Goal: Task Accomplishment & Management: Use online tool/utility

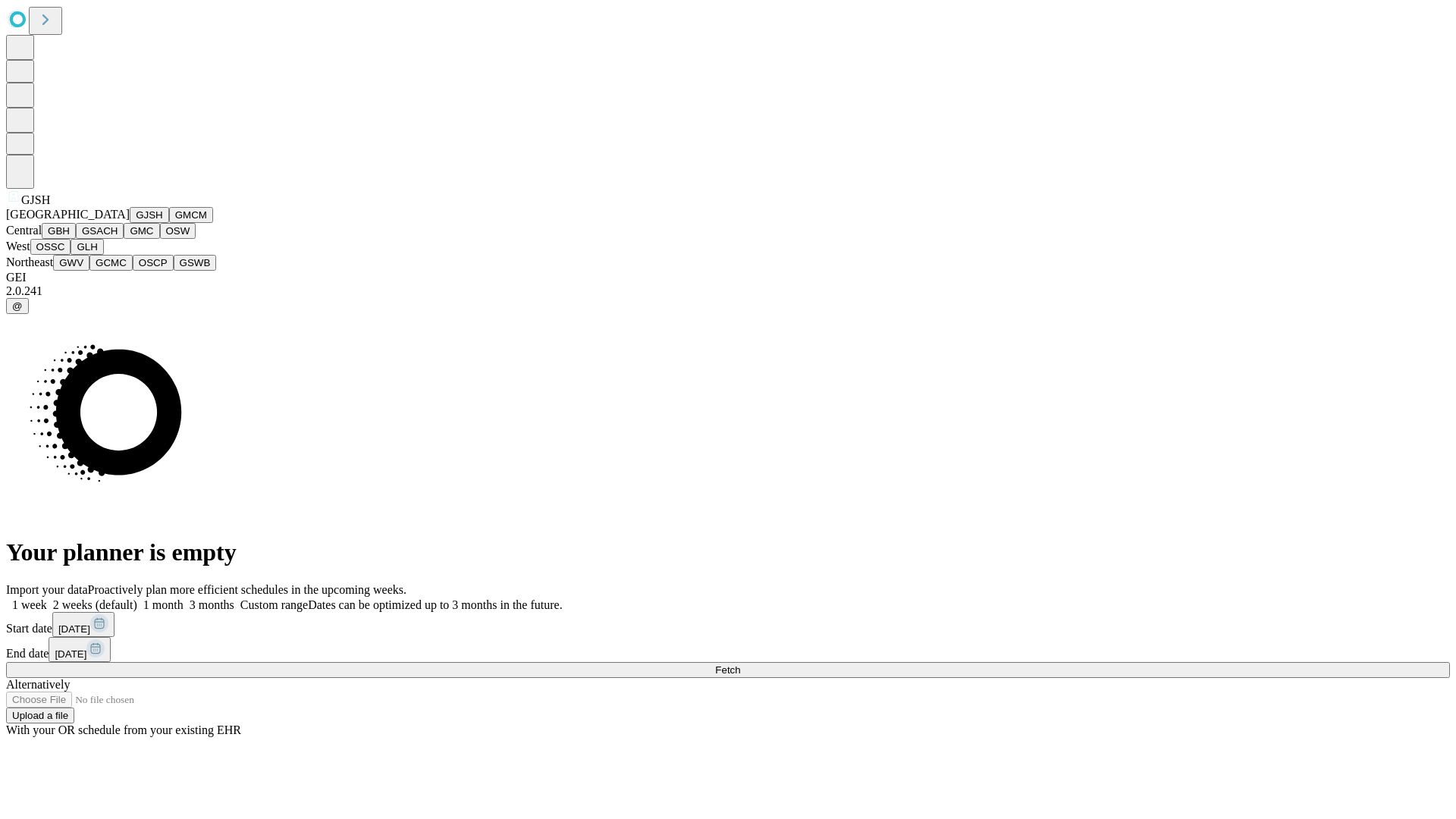
click at [130, 223] on button "GJSH" at bounding box center [150, 215] width 39 height 16
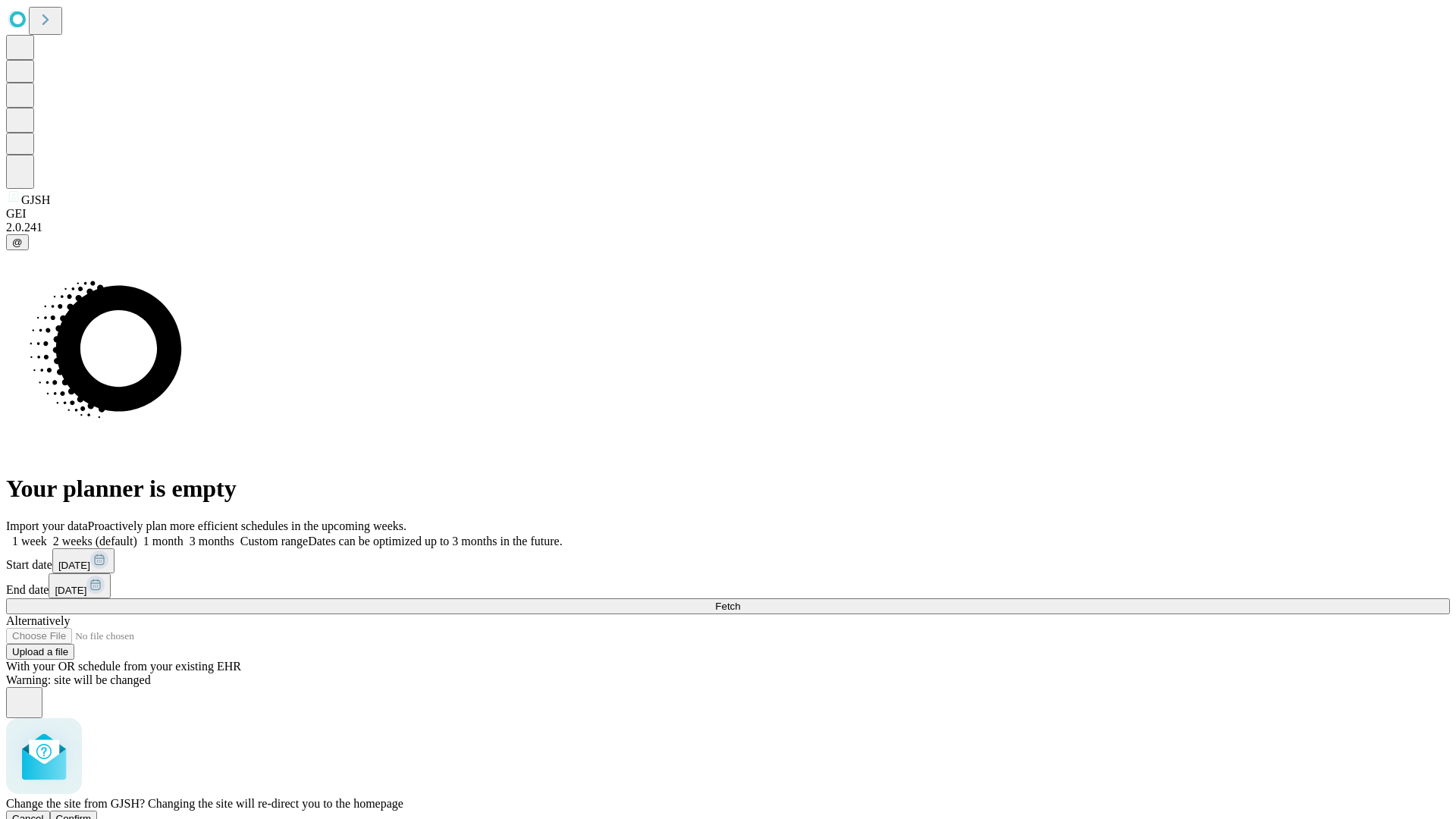
click at [92, 813] on span "Confirm" at bounding box center [74, 819] width 36 height 11
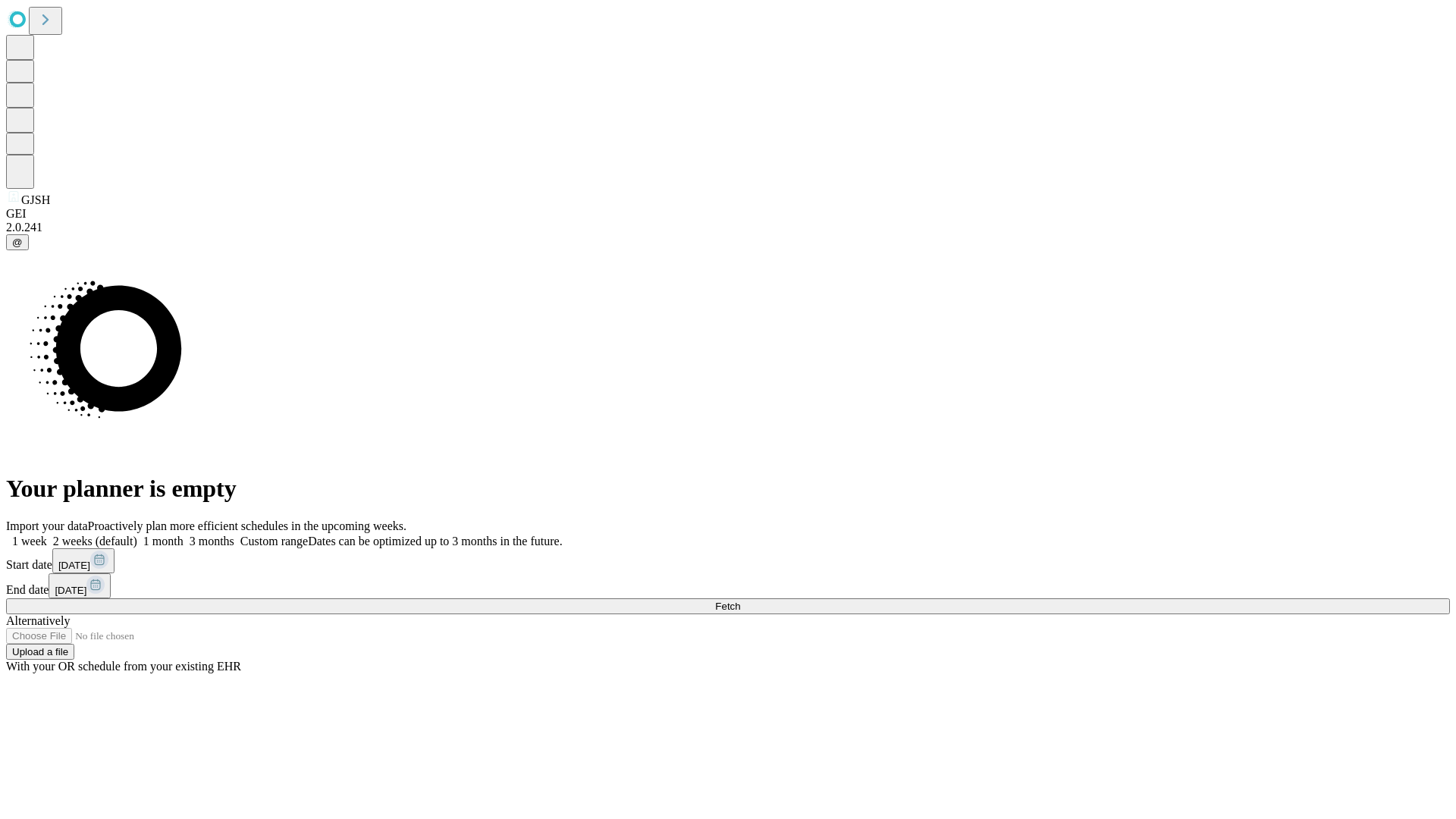
click at [47, 535] on label "1 week" at bounding box center [26, 541] width 41 height 13
click at [740, 601] on span "Fetch" at bounding box center [727, 607] width 25 height 11
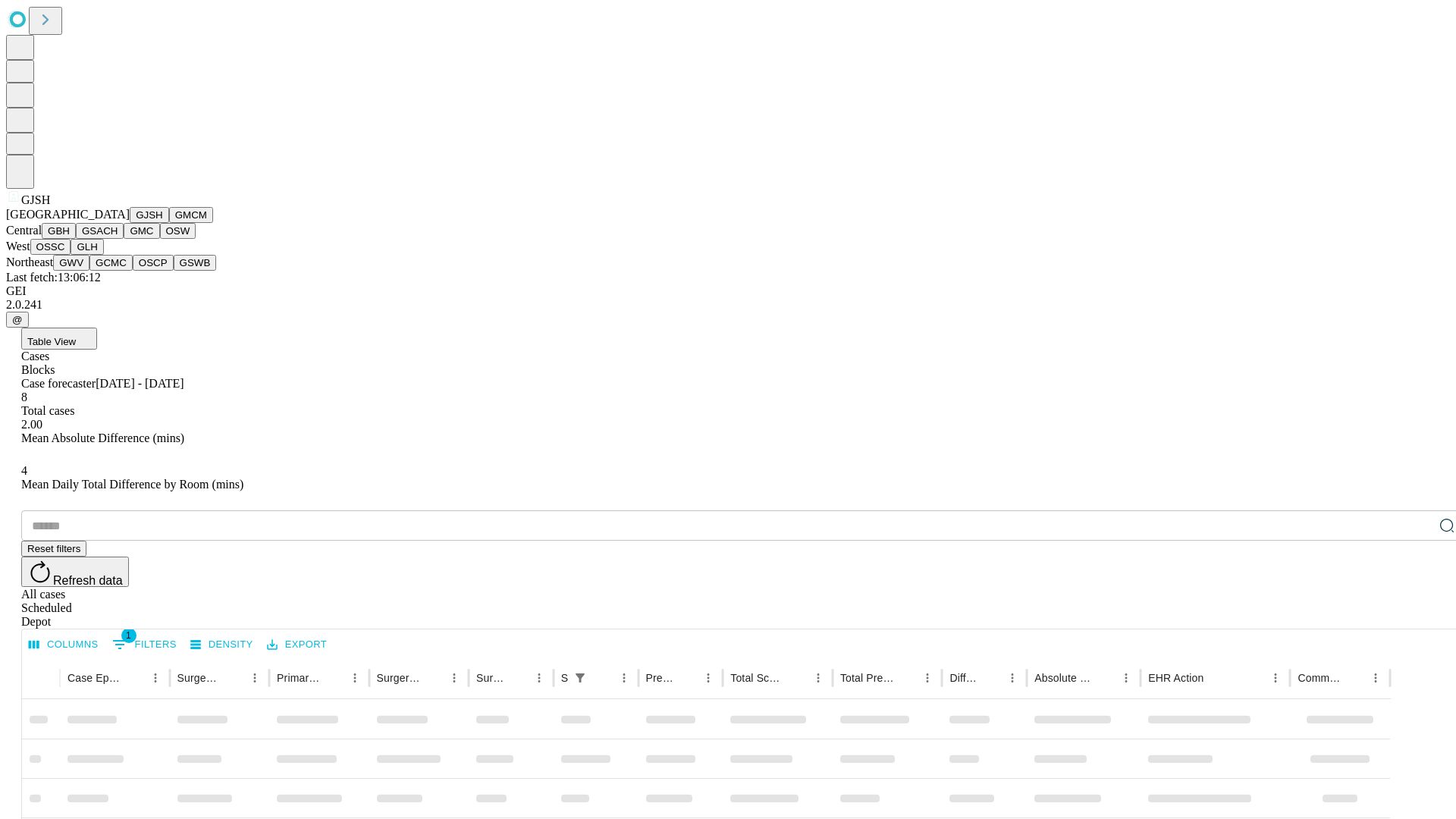
click at [169, 223] on button "GMCM" at bounding box center [191, 215] width 44 height 16
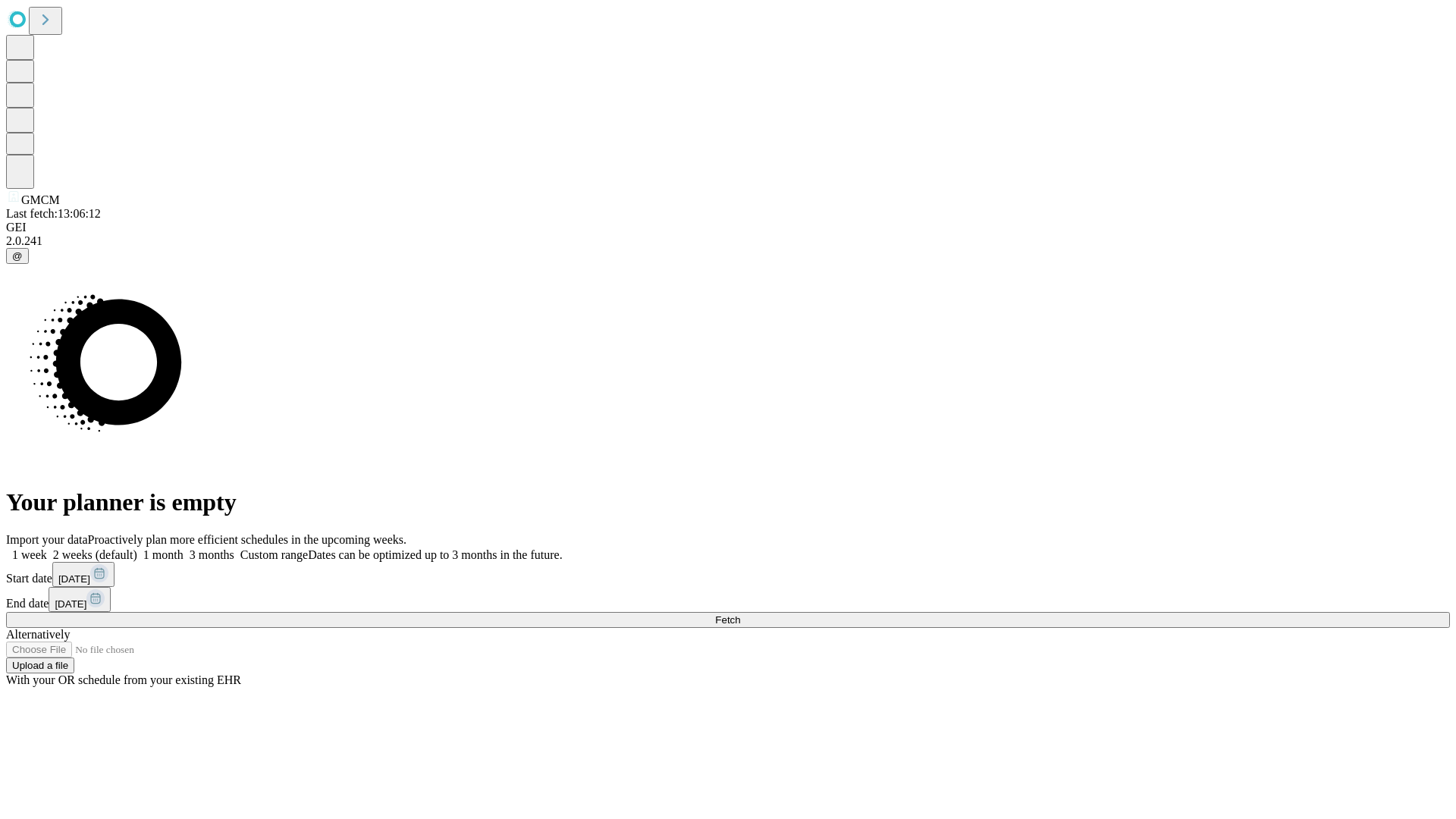
click at [47, 549] on label "1 week" at bounding box center [26, 555] width 41 height 13
click at [740, 614] on span "Fetch" at bounding box center [727, 620] width 25 height 11
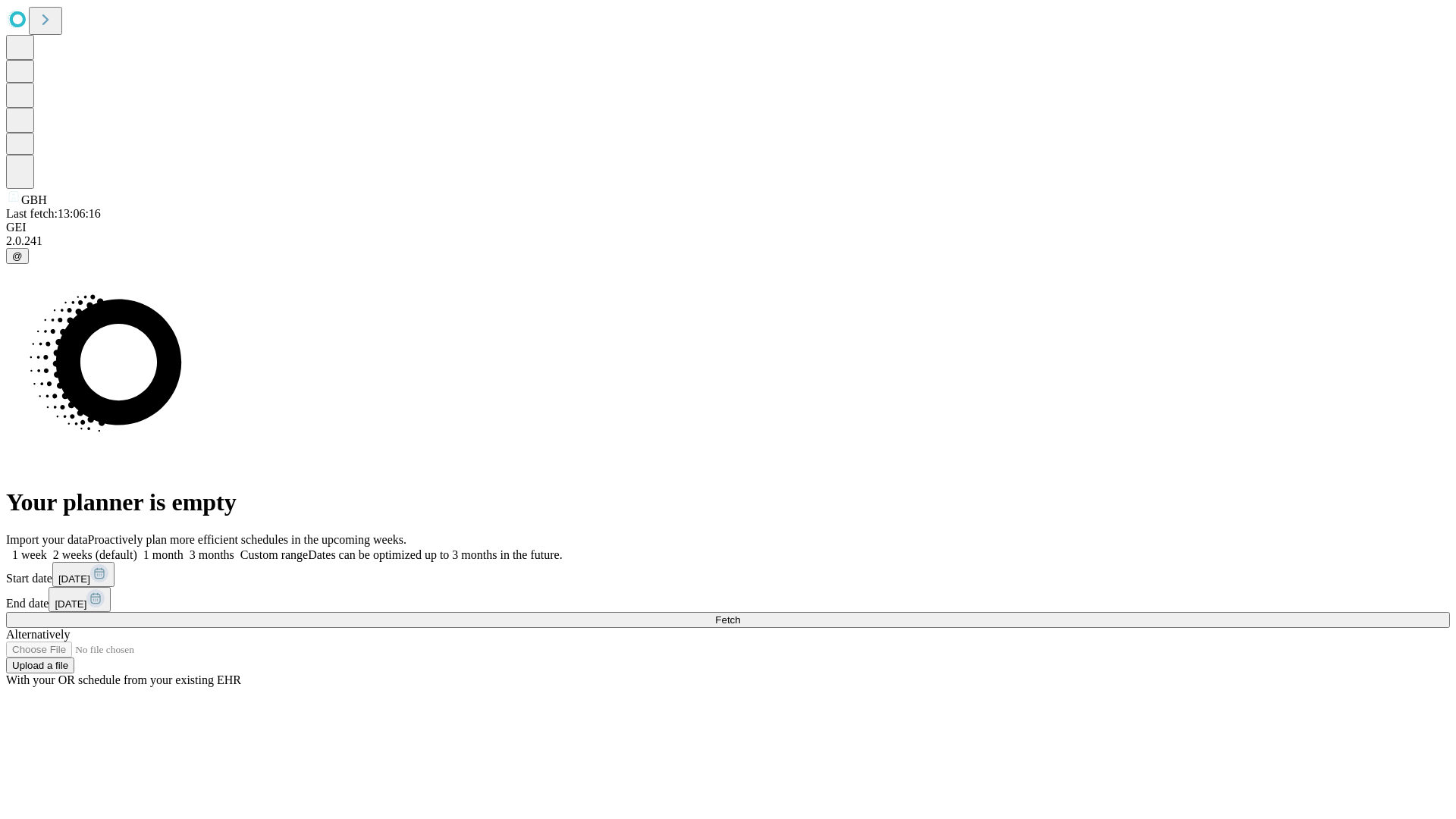
click at [47, 549] on label "1 week" at bounding box center [26, 555] width 41 height 13
click at [740, 614] on span "Fetch" at bounding box center [727, 620] width 25 height 11
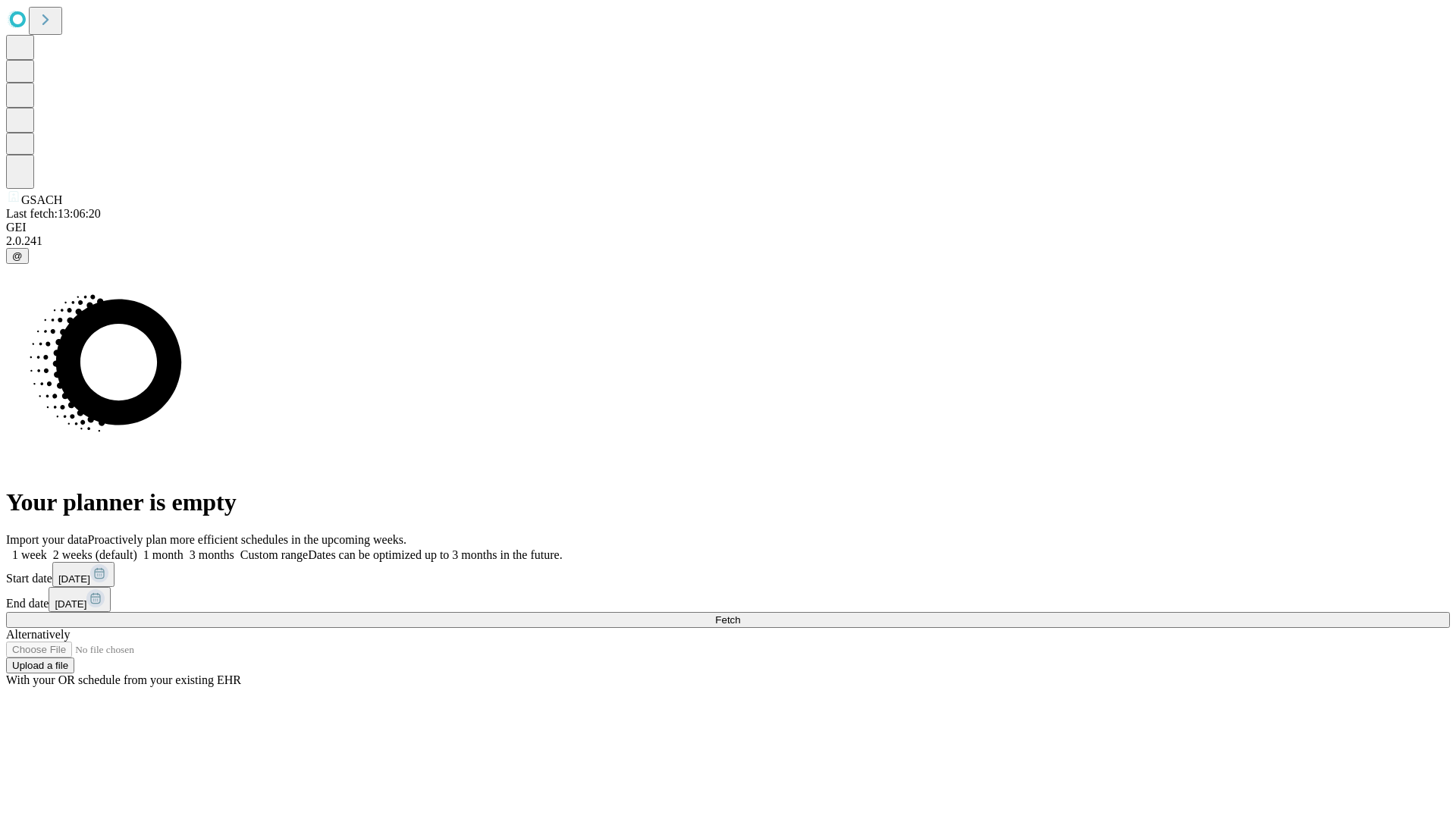
click at [740, 614] on span "Fetch" at bounding box center [727, 620] width 25 height 11
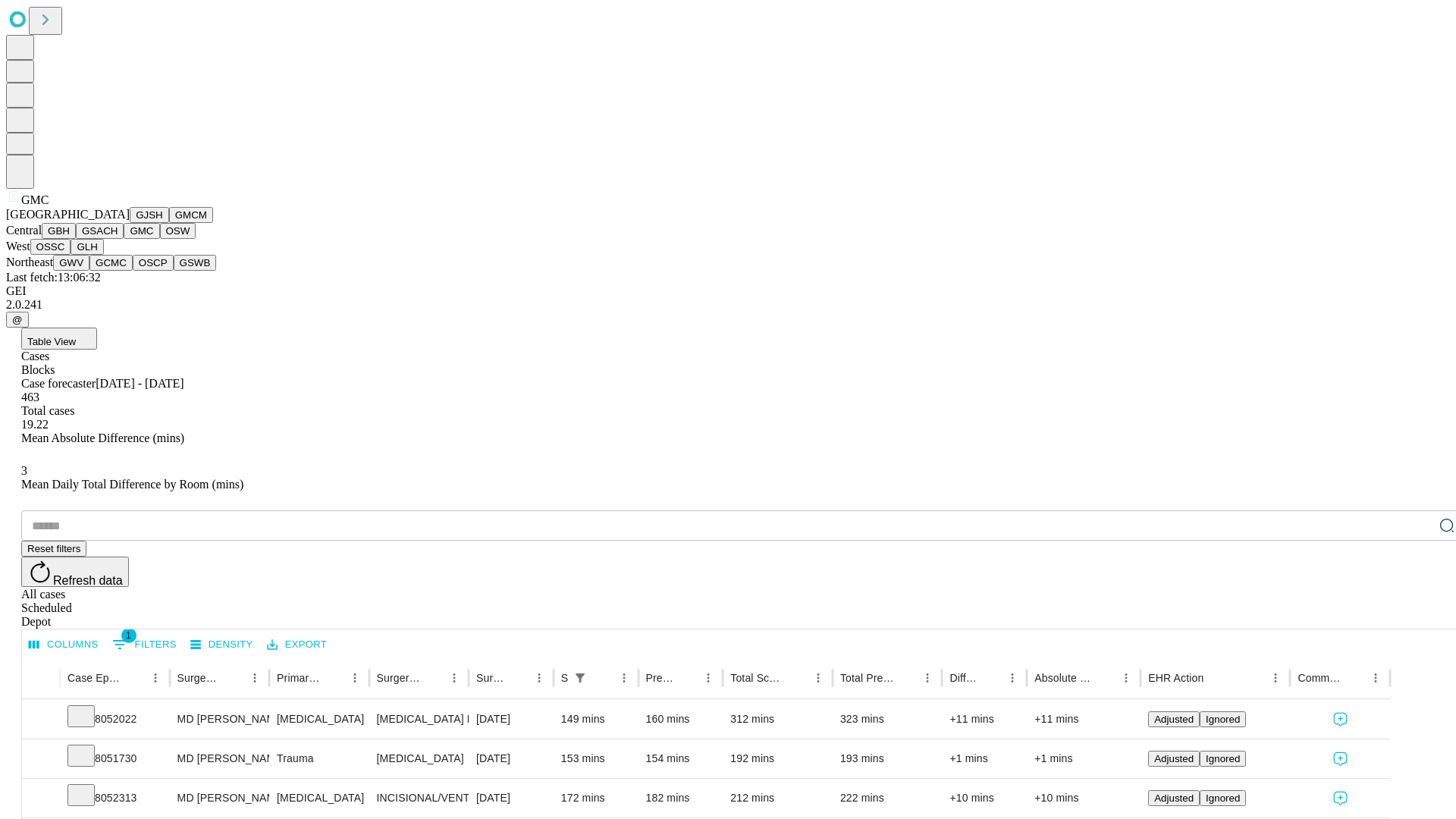
click at [160, 239] on button "OSW" at bounding box center [178, 231] width 36 height 16
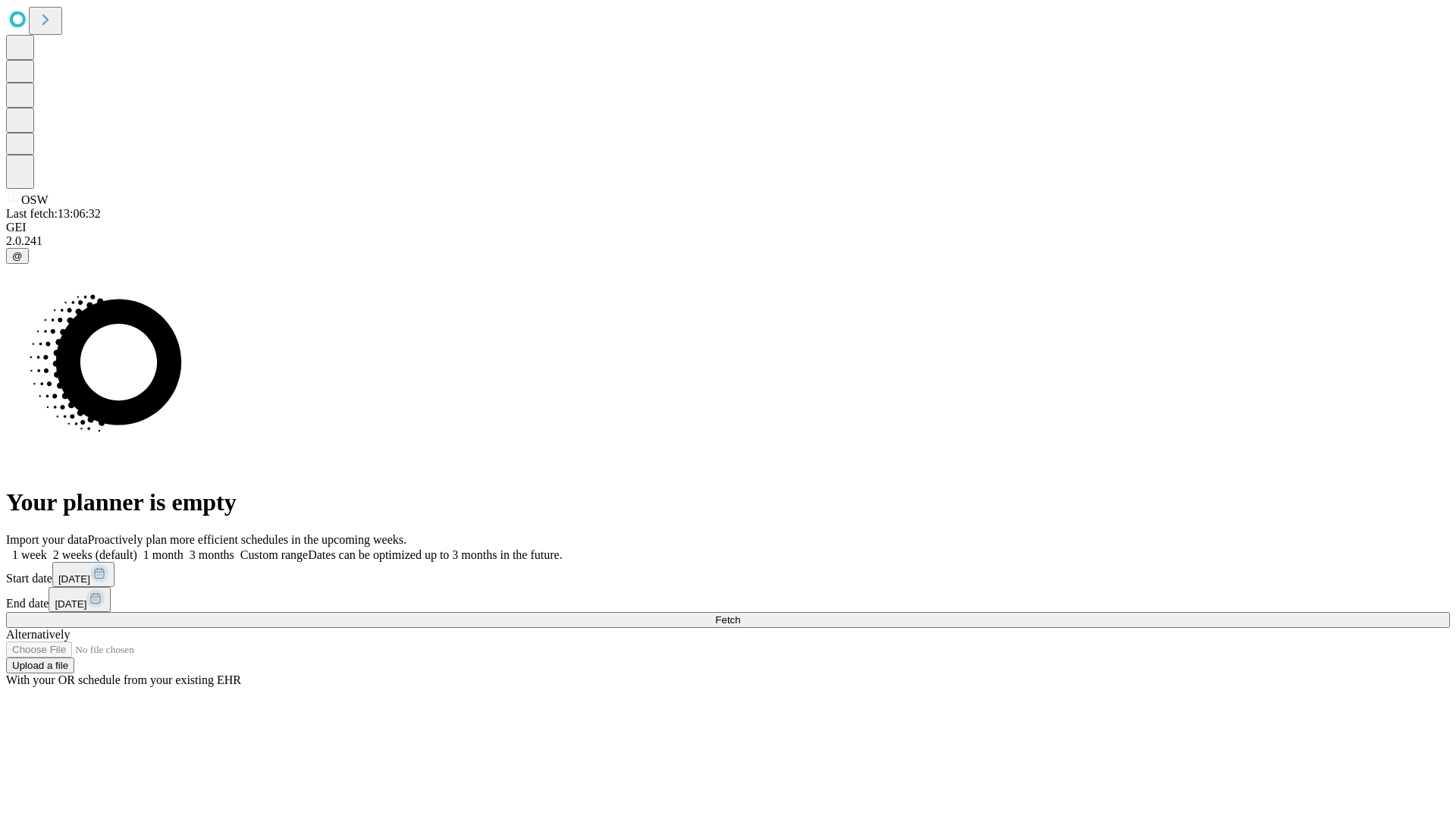
click at [47, 549] on label "1 week" at bounding box center [26, 555] width 41 height 13
click at [740, 614] on span "Fetch" at bounding box center [727, 620] width 25 height 11
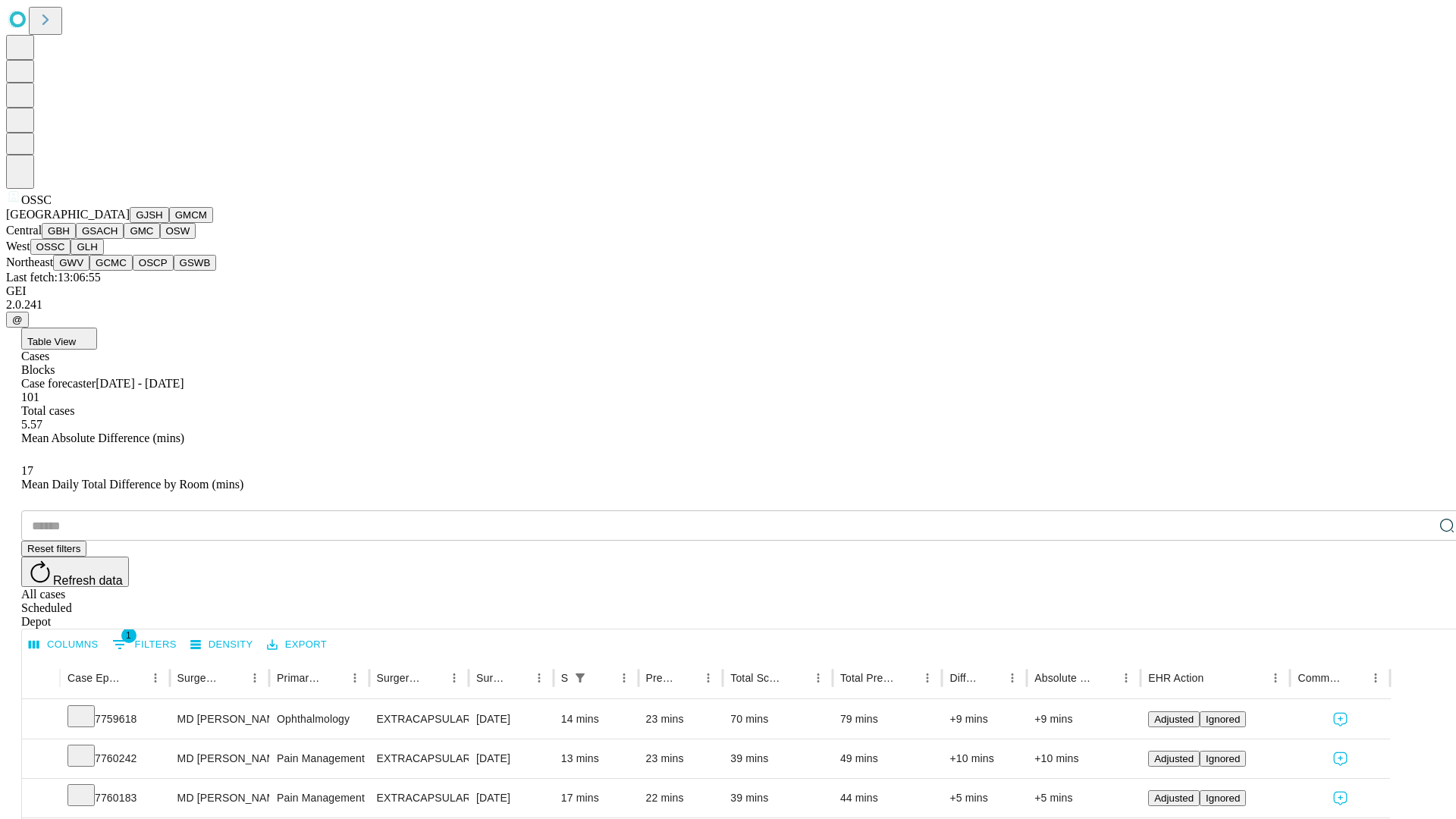
click at [103, 255] on button "GLH" at bounding box center [86, 247] width 33 height 16
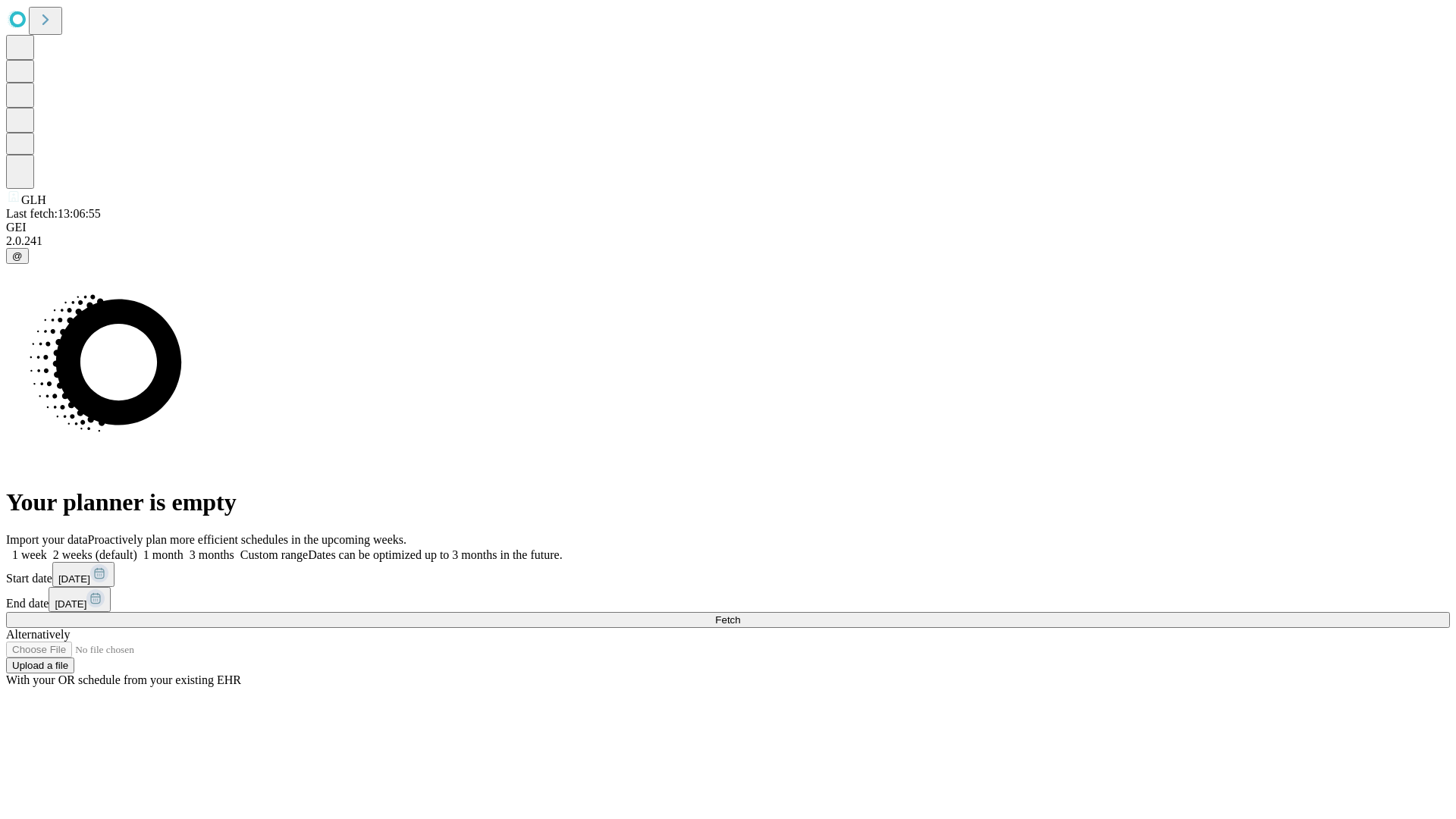
click at [47, 549] on label "1 week" at bounding box center [26, 555] width 41 height 13
click at [740, 614] on span "Fetch" at bounding box center [727, 620] width 25 height 11
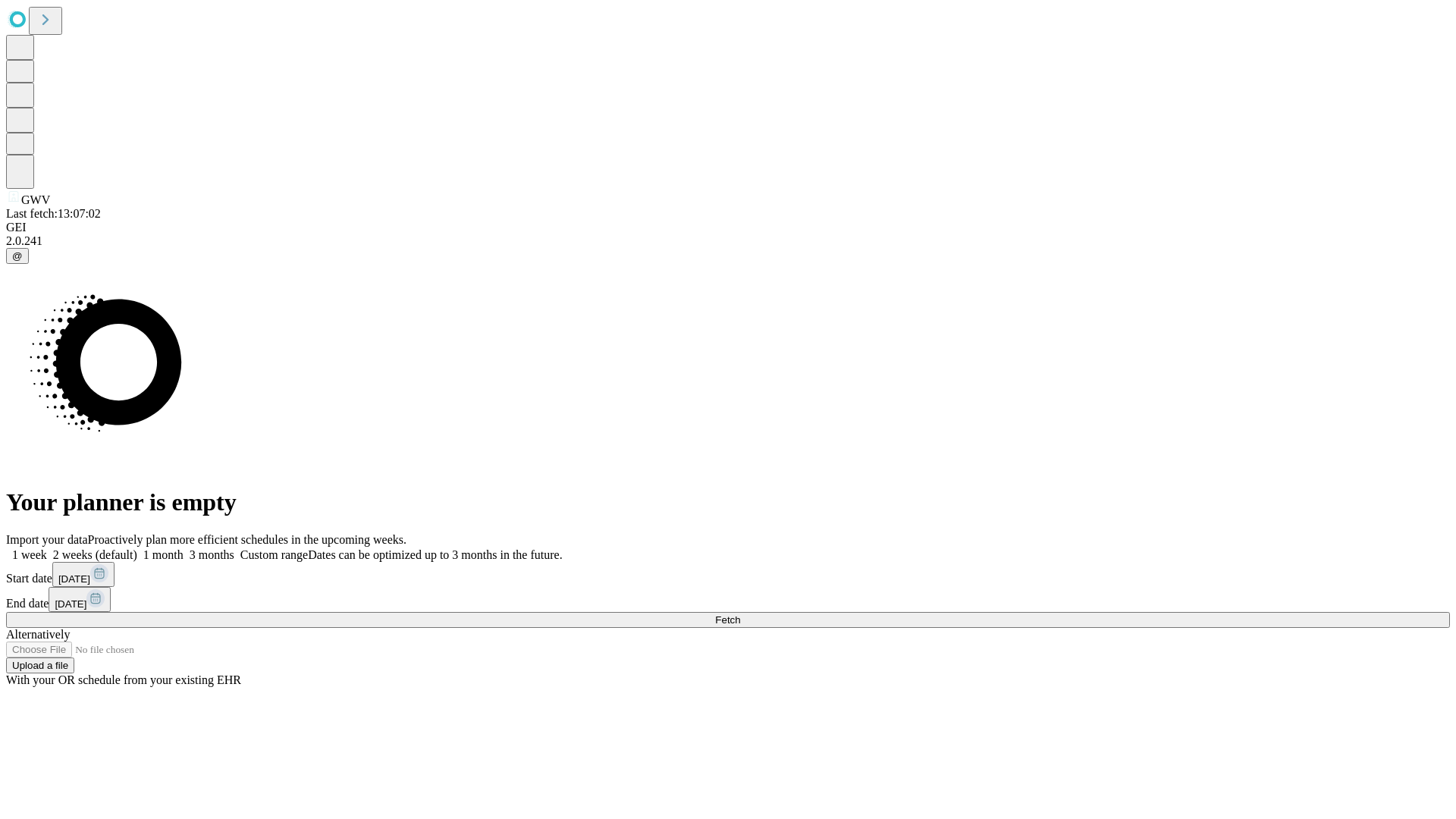
click at [47, 549] on label "1 week" at bounding box center [26, 555] width 41 height 13
click at [740, 614] on span "Fetch" at bounding box center [727, 620] width 25 height 11
click at [47, 549] on label "1 week" at bounding box center [26, 555] width 41 height 13
click at [740, 614] on span "Fetch" at bounding box center [727, 620] width 25 height 11
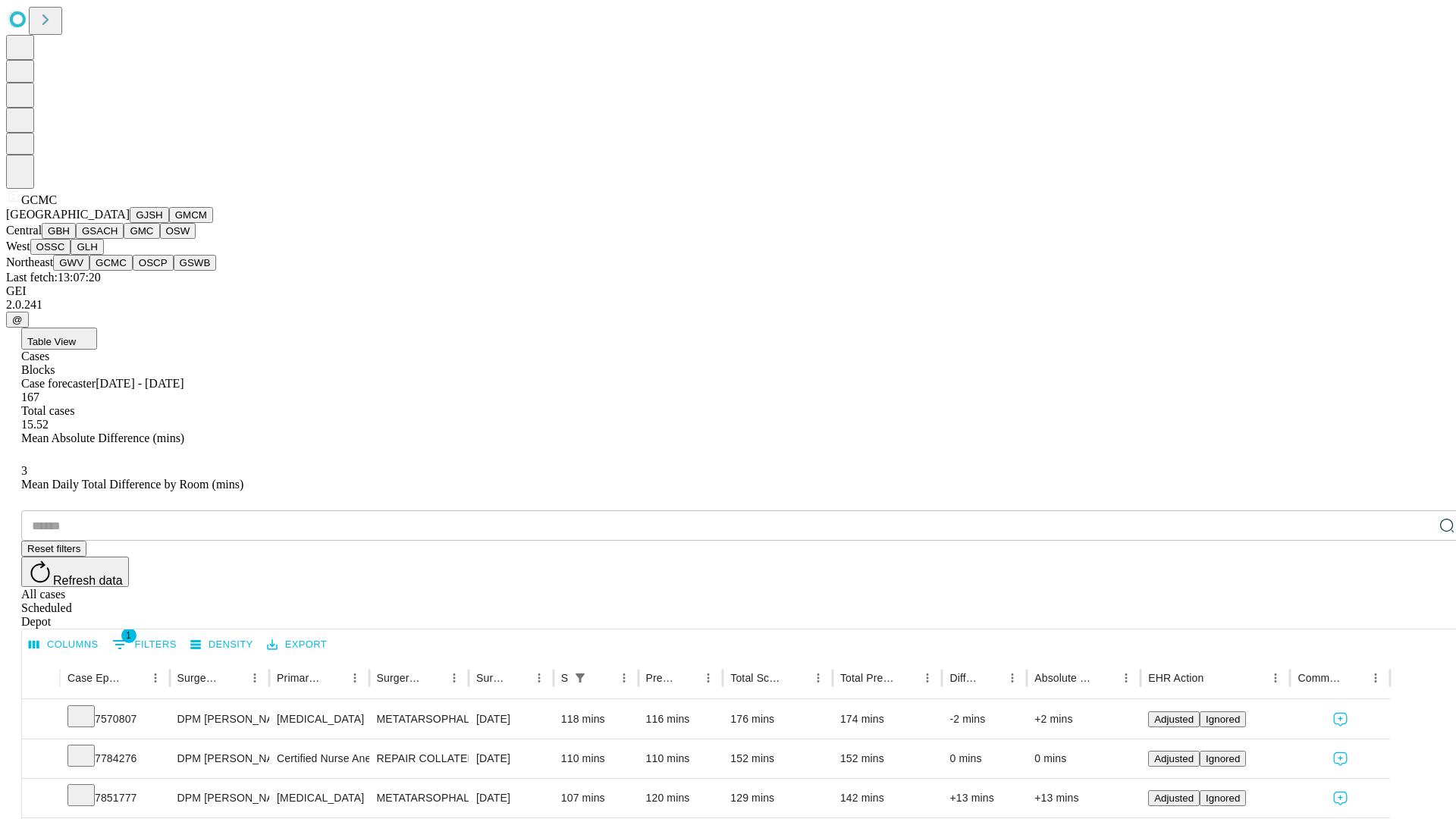
click at [133, 271] on button "OSCP" at bounding box center [153, 263] width 41 height 16
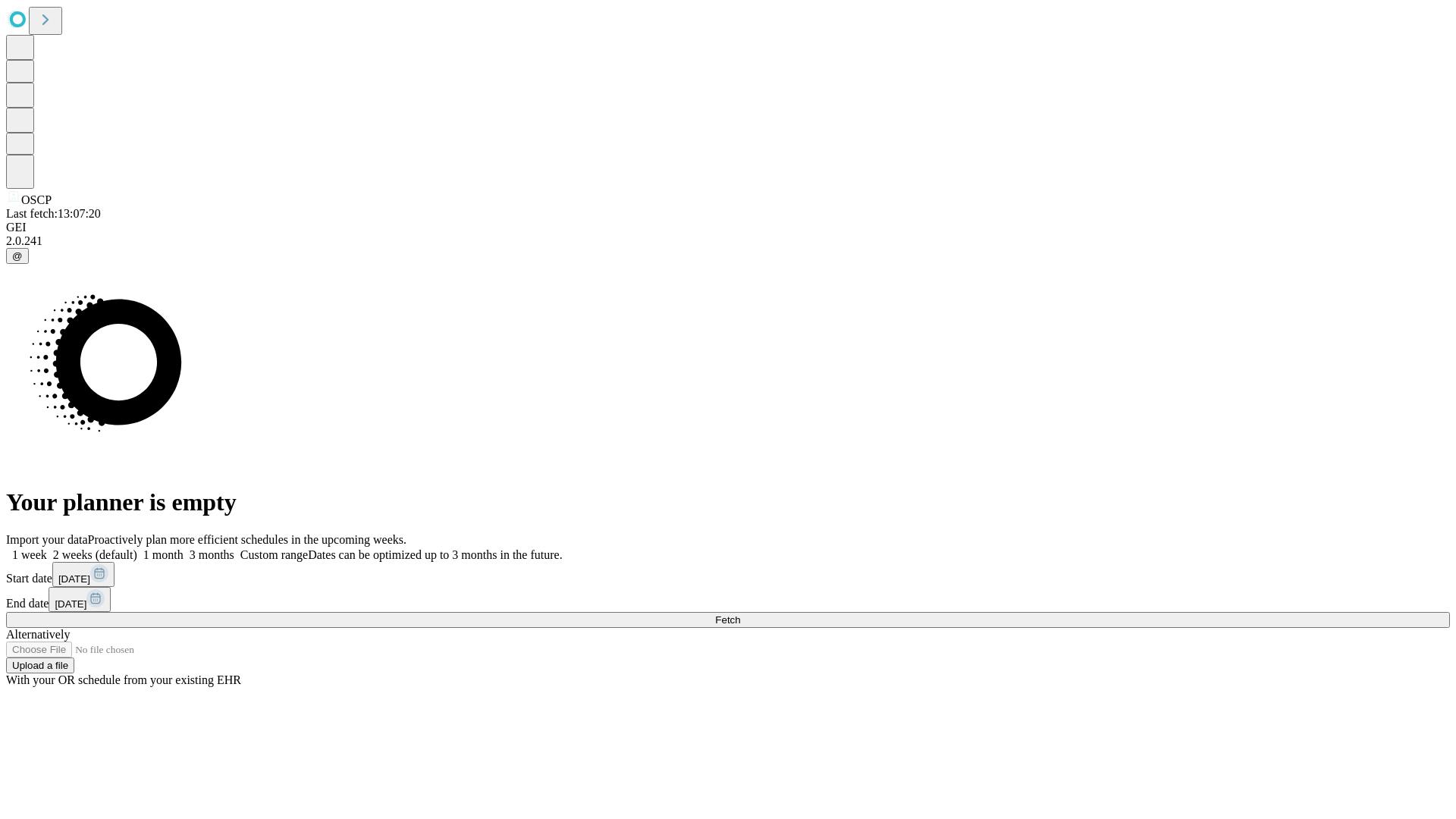
click at [740, 614] on span "Fetch" at bounding box center [727, 620] width 25 height 11
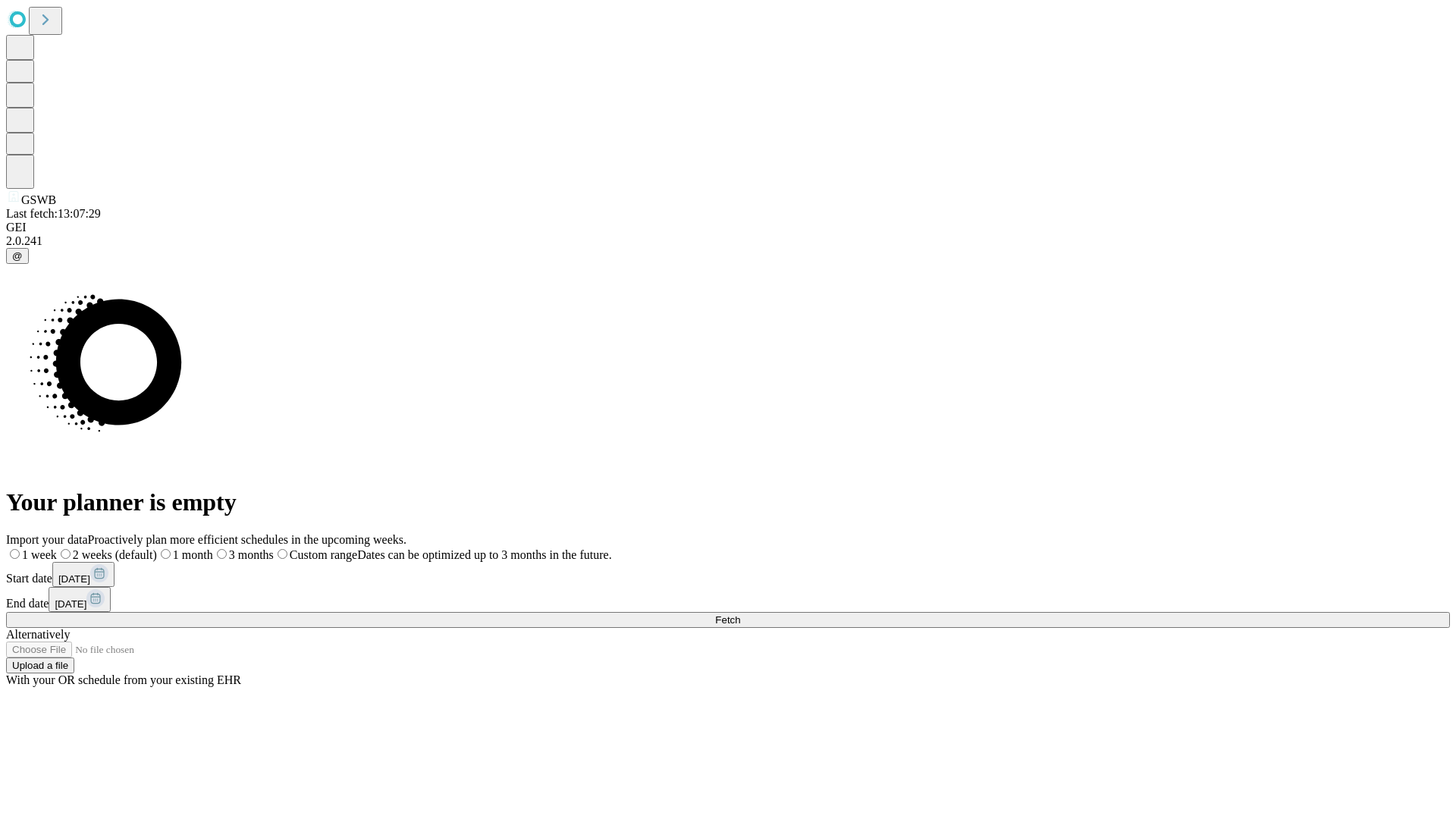
click at [740, 614] on span "Fetch" at bounding box center [727, 620] width 25 height 11
